Goal: Check status: Check status

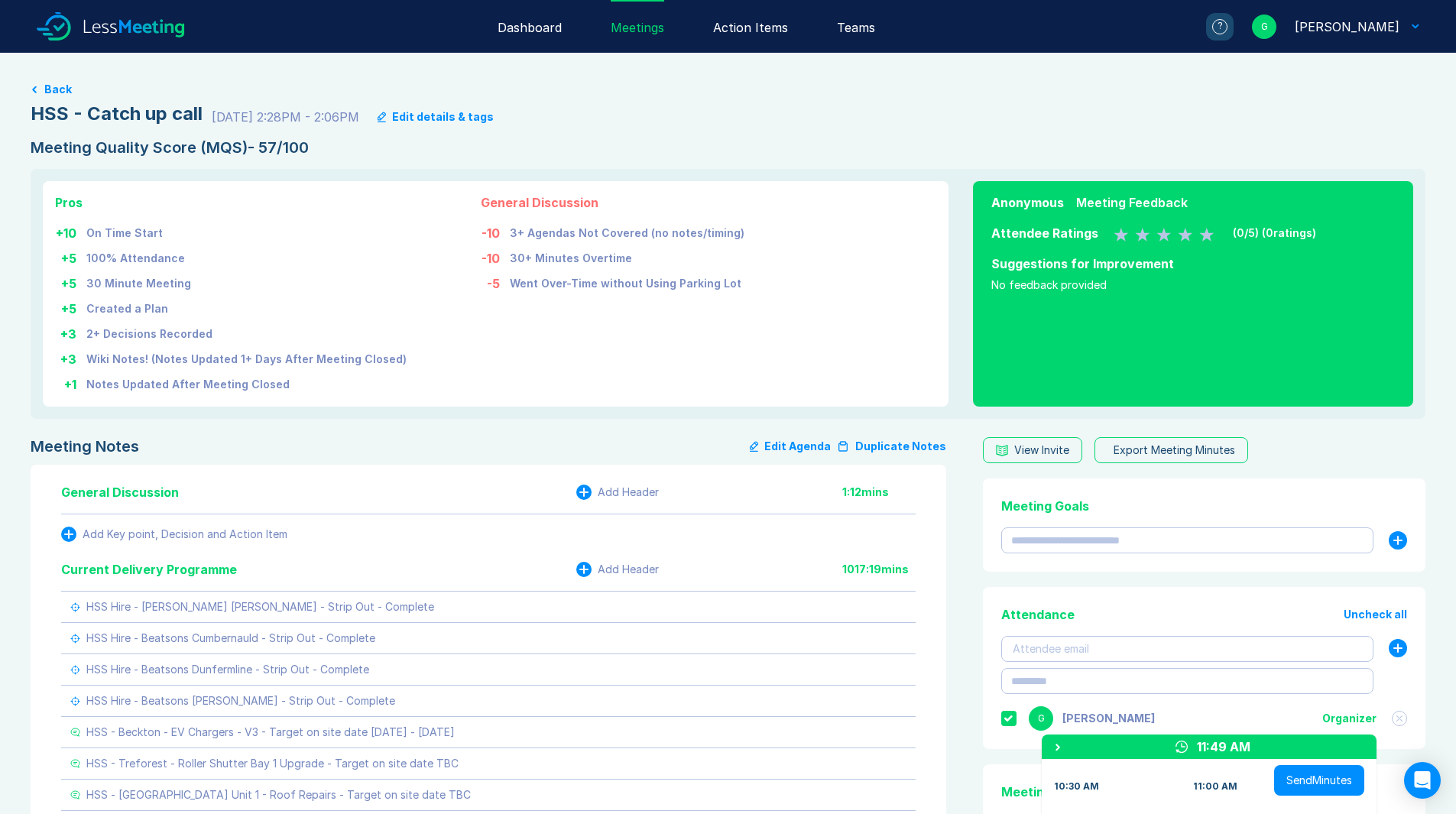
click at [200, 109] on div "HSS - Catch up call 8/18/25 2:28PM - 2:06PM Edit details & tags" at bounding box center [728, 114] width 1395 height 25
drag, startPoint x: 201, startPoint y: 109, endPoint x: 7, endPoint y: 120, distance: 194.3
copy div "HSS - Catch up call"
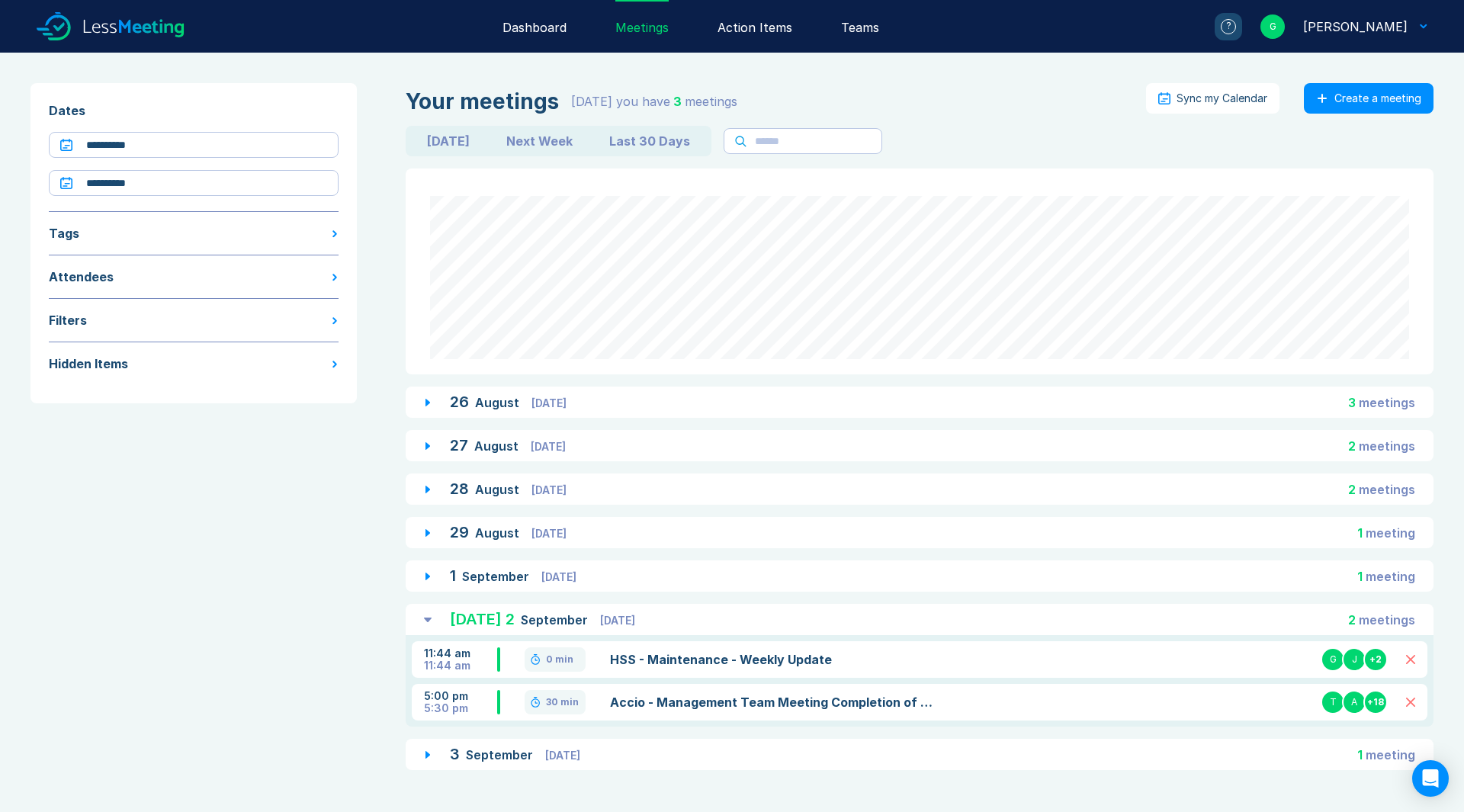
click at [541, 752] on div "[DATE] [DATE]" at bounding box center [515, 754] width 130 height 19
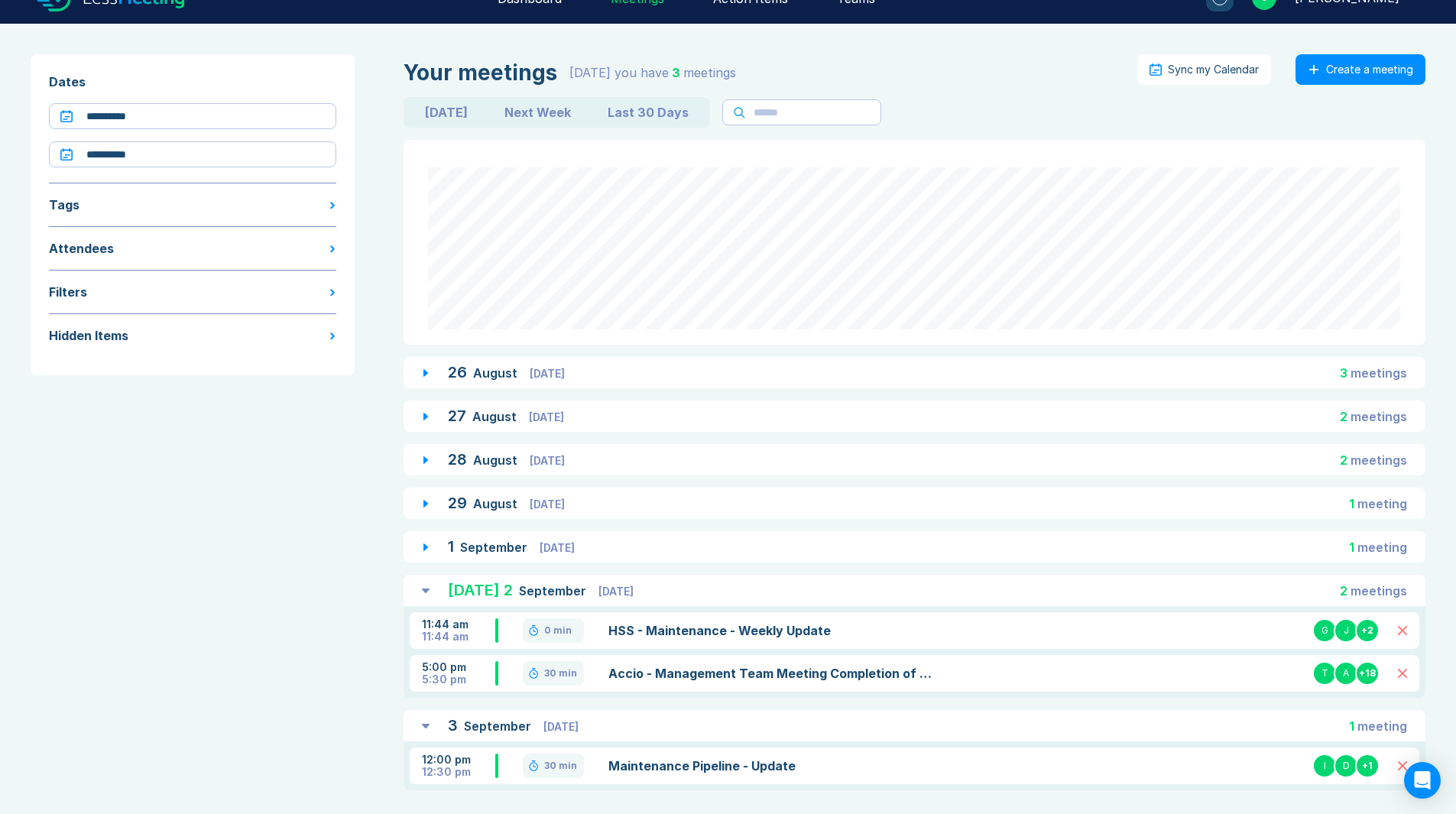
scroll to position [42, 0]
